Goal: Task Accomplishment & Management: Manage account settings

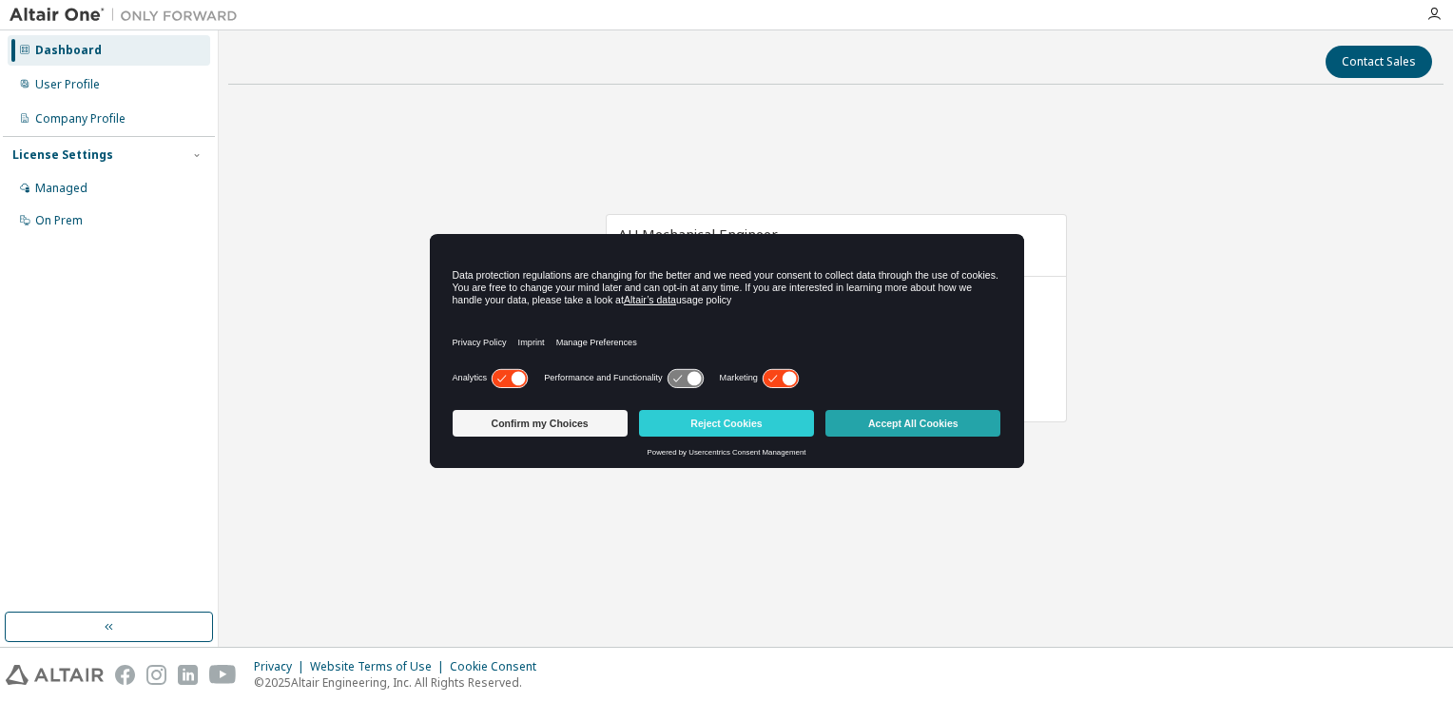
click at [946, 429] on button "Accept All Cookies" at bounding box center [912, 423] width 175 height 27
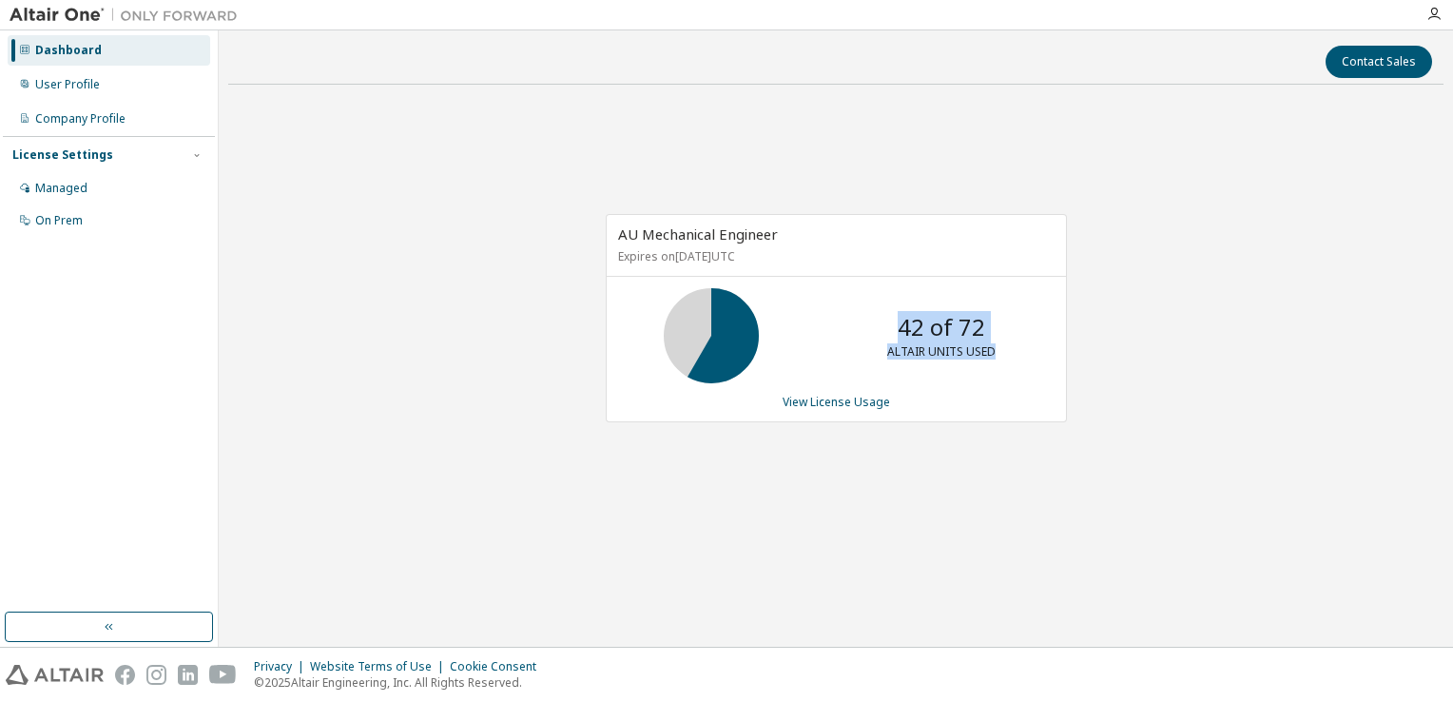
drag, startPoint x: 902, startPoint y: 322, endPoint x: 1047, endPoint y: 321, distance: 145.5
click at [1047, 321] on div "42 of 72 ALTAIR UNITS USED" at bounding box center [836, 335] width 459 height 95
drag, startPoint x: 1047, startPoint y: 321, endPoint x: 1069, endPoint y: 486, distance: 166.0
click at [1069, 486] on div "AU Mechanical Engineer Expires on January 1, 2038 UTC 42 of 72 ALTAIR UNITS USE…" at bounding box center [835, 328] width 1215 height 456
